Goal: Task Accomplishment & Management: Use online tool/utility

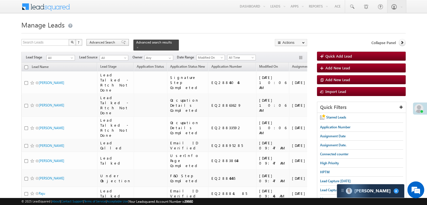
click at [122, 44] on span at bounding box center [123, 42] width 4 height 4
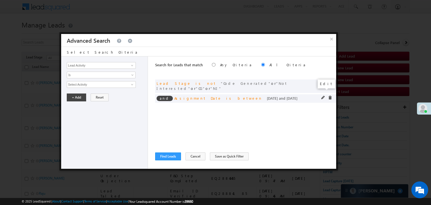
click at [322, 96] on span at bounding box center [323, 98] width 4 height 4
click at [89, 93] on input "[DATE]" at bounding box center [83, 94] width 33 height 7
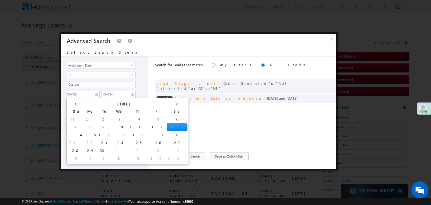
drag, startPoint x: 115, startPoint y: 127, endPoint x: 136, endPoint y: 98, distance: 36.4
click at [149, 127] on td "12" at bounding box center [158, 127] width 18 height 8
type input "[DATE]"
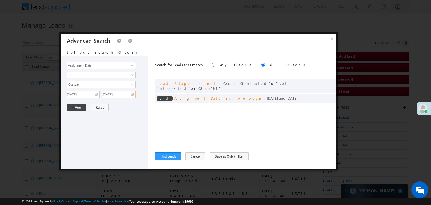
click at [130, 95] on input "[DATE]" at bounding box center [119, 94] width 34 height 7
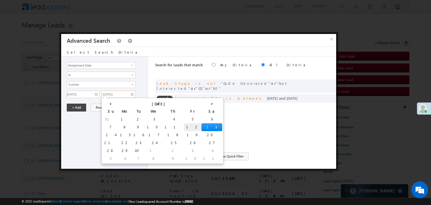
click at [184, 124] on td "12" at bounding box center [193, 127] width 18 height 8
type input "[DATE]"
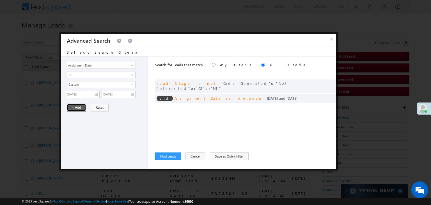
click at [83, 107] on button "+ Add" at bounding box center [76, 107] width 19 height 8
click at [168, 155] on button "Find Leads" at bounding box center [168, 156] width 26 height 8
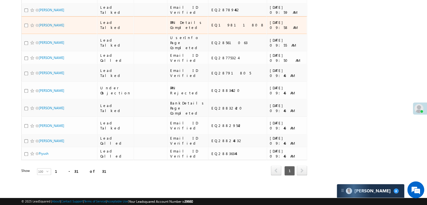
scroll to position [617, 0]
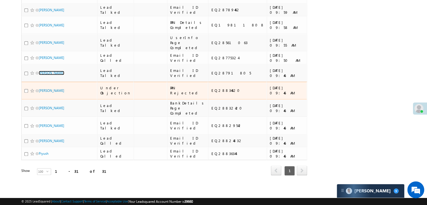
scroll to position [921, 0]
